Goal: Task Accomplishment & Management: Manage account settings

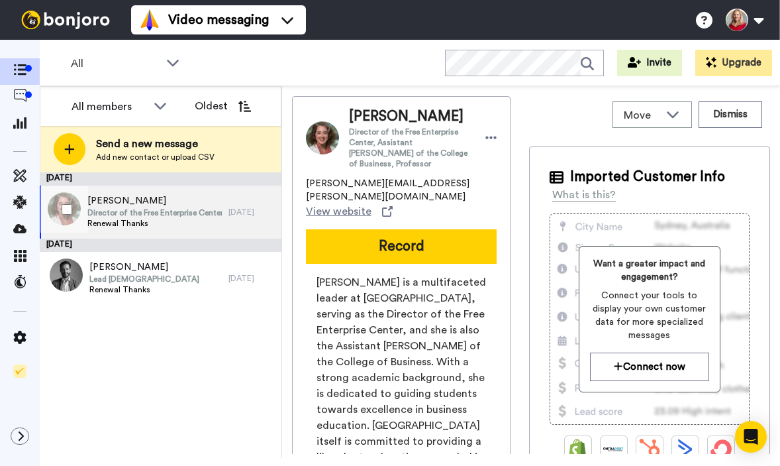
click at [129, 202] on span "[PERSON_NAME]" at bounding box center [154, 200] width 134 height 13
click at [486, 131] on icon at bounding box center [492, 137] width 12 height 13
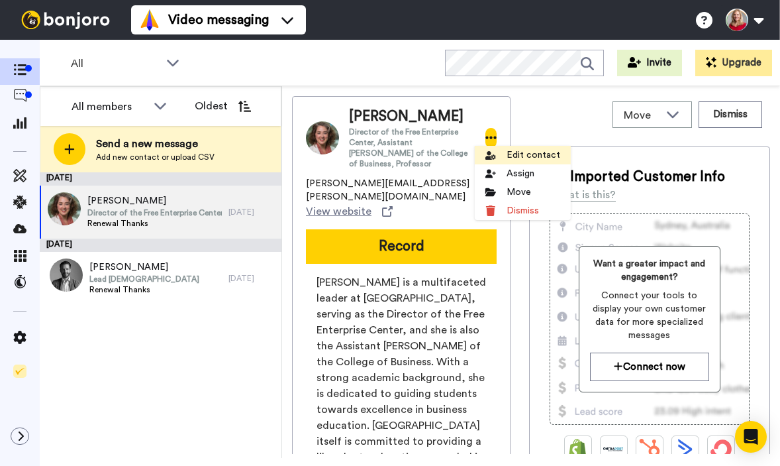
click at [525, 154] on li "Edit contact" at bounding box center [523, 155] width 96 height 19
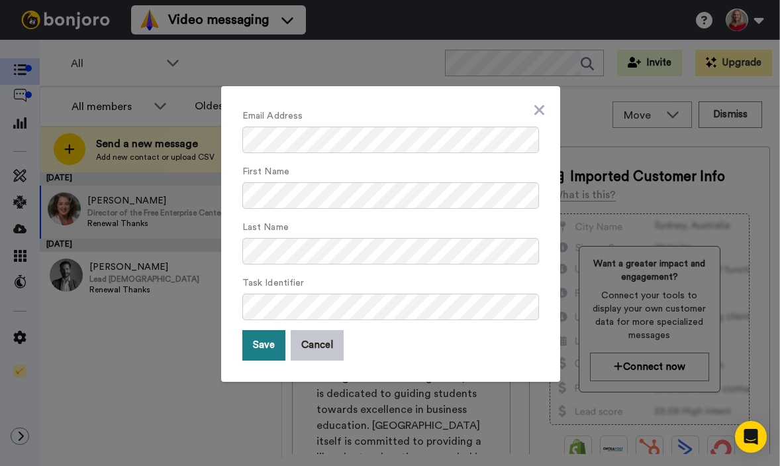
click at [256, 344] on button "Save" at bounding box center [263, 345] width 43 height 30
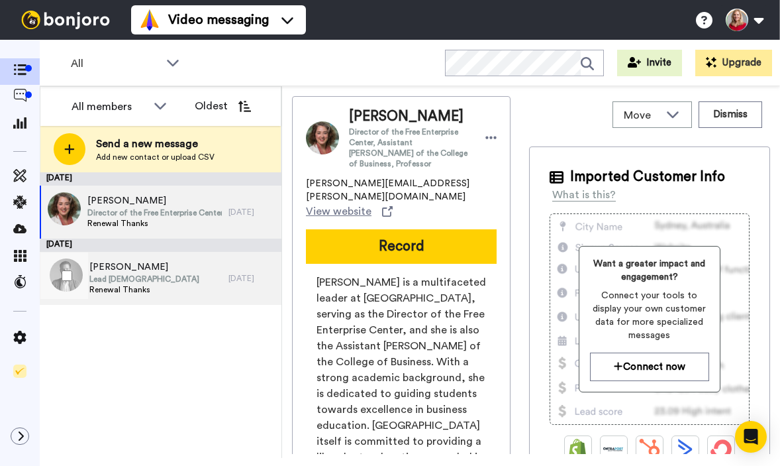
click at [103, 269] on span "[PERSON_NAME]" at bounding box center [144, 266] width 110 height 13
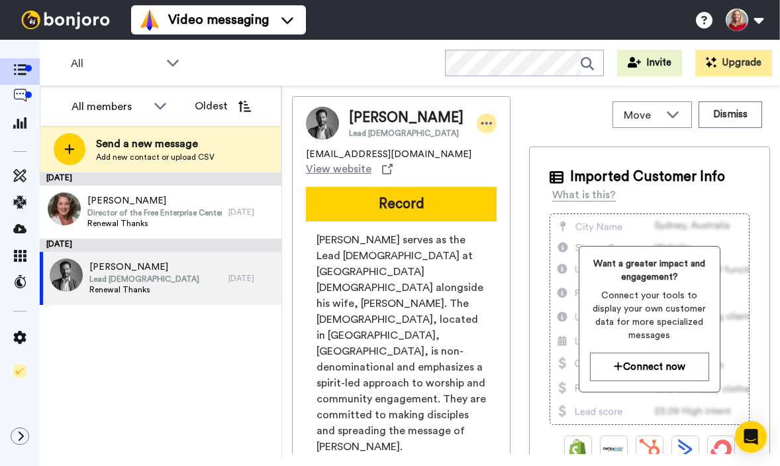
click at [482, 123] on icon at bounding box center [487, 123] width 11 height 3
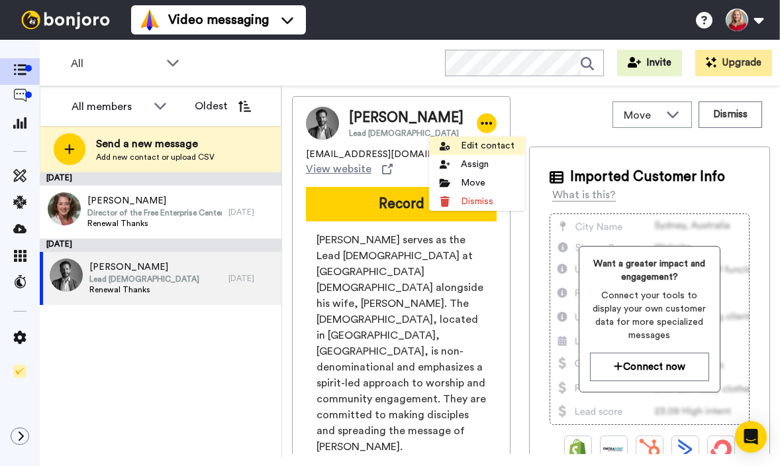
click at [483, 145] on li "Edit contact" at bounding box center [477, 145] width 96 height 19
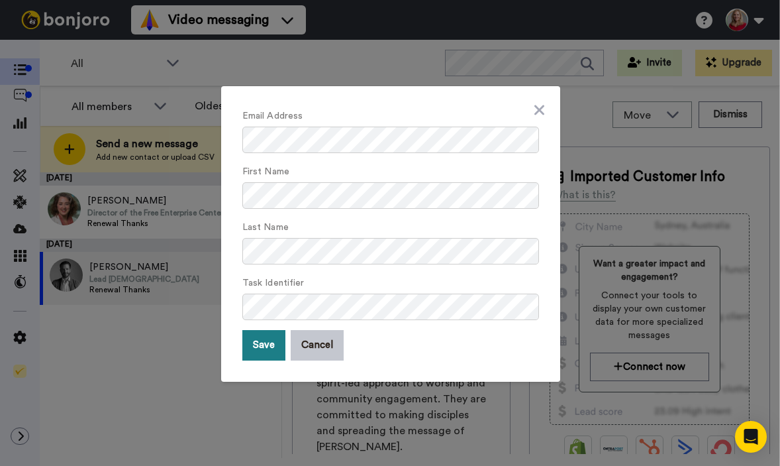
drag, startPoint x: 257, startPoint y: 344, endPoint x: 276, endPoint y: 329, distance: 24.0
click at [257, 344] on button "Save" at bounding box center [263, 345] width 43 height 30
